Goal: Task Accomplishment & Management: Manage account settings

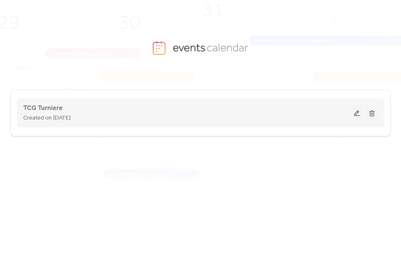
click at [359, 115] on button at bounding box center [357, 113] width 12 height 12
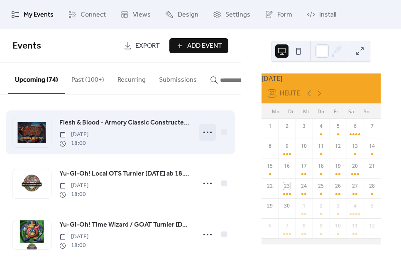
click at [205, 132] on icon at bounding box center [207, 132] width 13 height 13
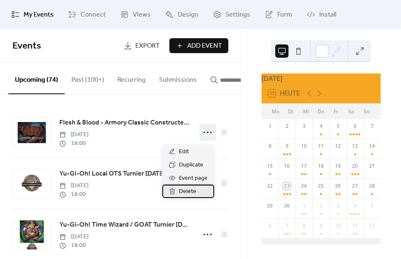
click at [190, 190] on span "Delete" at bounding box center [187, 192] width 17 height 10
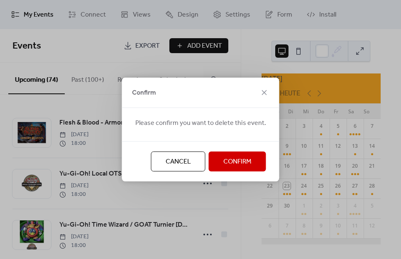
click at [235, 164] on span "Confirm" at bounding box center [237, 162] width 28 height 10
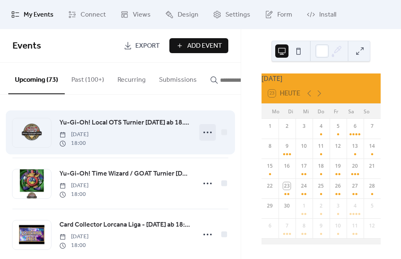
click at [205, 133] on icon at bounding box center [207, 132] width 13 height 13
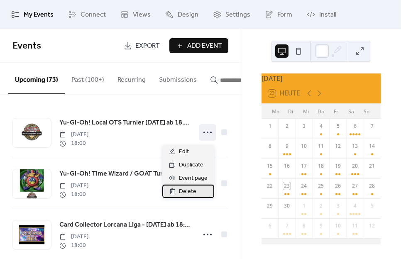
click at [193, 191] on span "Delete" at bounding box center [187, 192] width 17 height 10
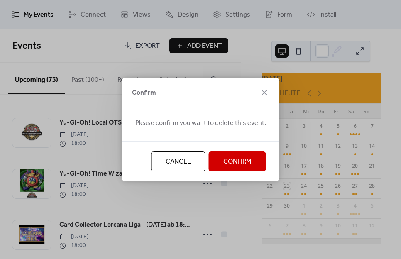
click at [251, 161] on button "Confirm" at bounding box center [237, 162] width 57 height 20
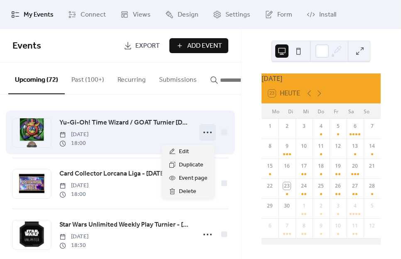
click at [208, 136] on icon at bounding box center [207, 132] width 13 height 13
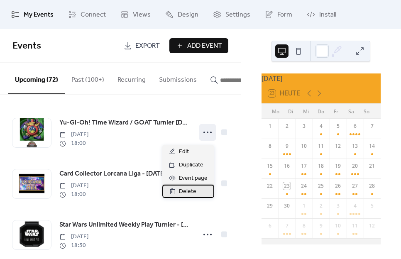
click at [193, 188] on span "Delete" at bounding box center [187, 192] width 17 height 10
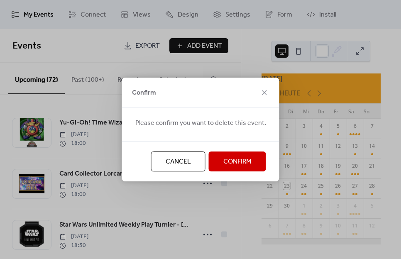
click at [231, 161] on span "Confirm" at bounding box center [237, 162] width 28 height 10
